Goal: Find contact information: Find contact information

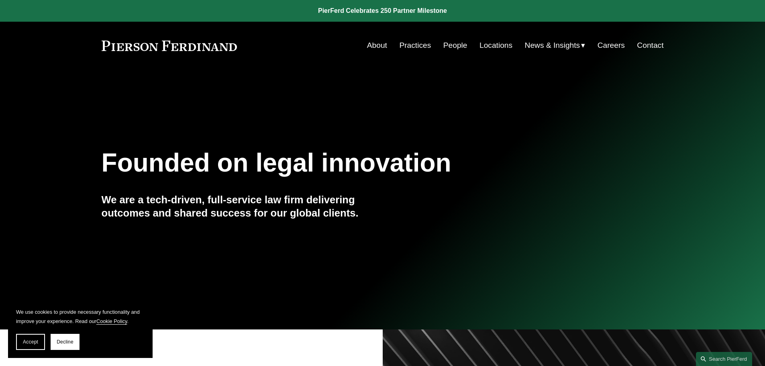
click at [451, 46] on link "People" at bounding box center [456, 45] width 24 height 15
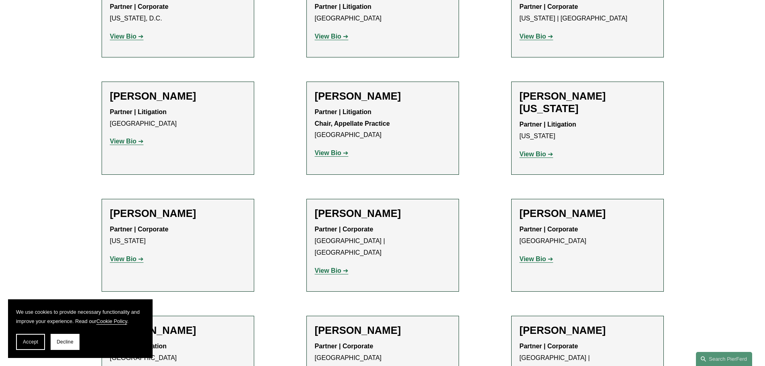
scroll to position [9746, 0]
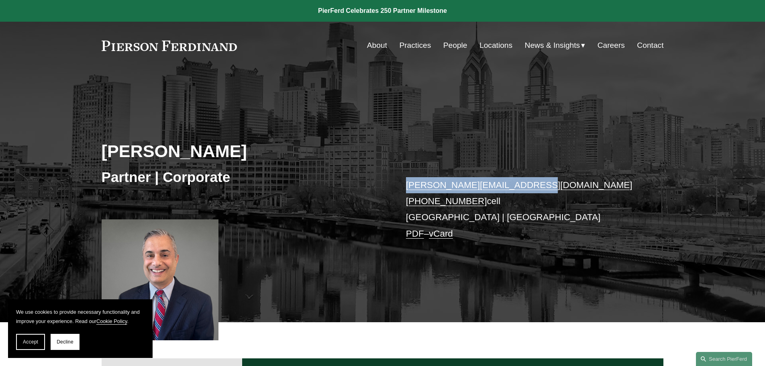
drag, startPoint x: 519, startPoint y: 186, endPoint x: 406, endPoint y: 185, distance: 112.9
click at [406, 185] on p "craig.zappetti@pierferd.com +1.609.922.0484 cell Philadelphia | Princeton PDF –…" at bounding box center [523, 209] width 234 height 65
copy link "craig.zappetti@pierferd.com"
click at [368, 41] on link "About" at bounding box center [377, 45] width 20 height 15
